Goal: Task Accomplishment & Management: Use online tool/utility

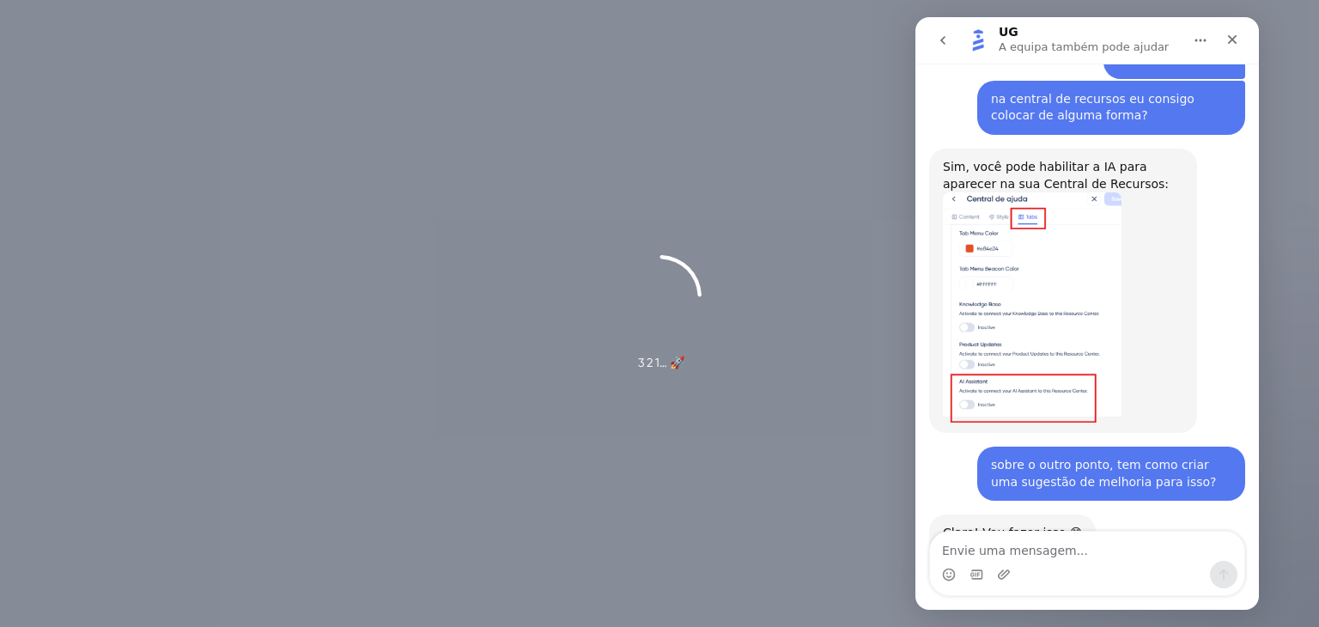
scroll to position [2064, 0]
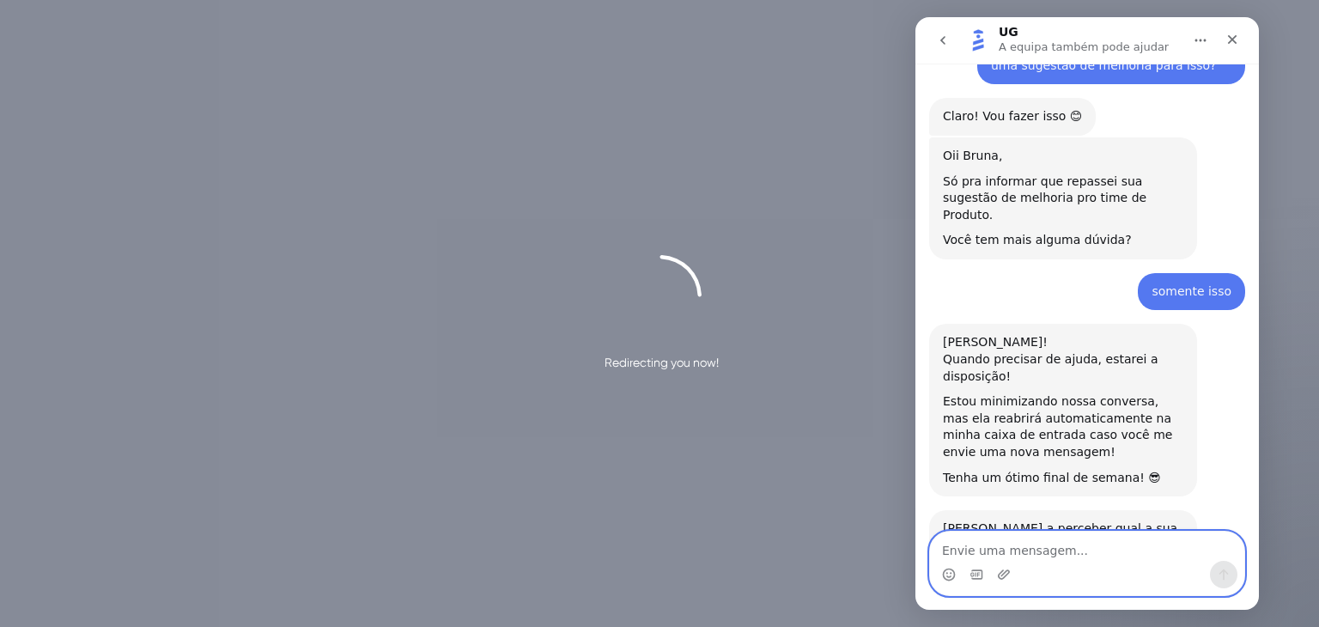
scroll to position [2145, 0]
